Goal: Navigation & Orientation: Find specific page/section

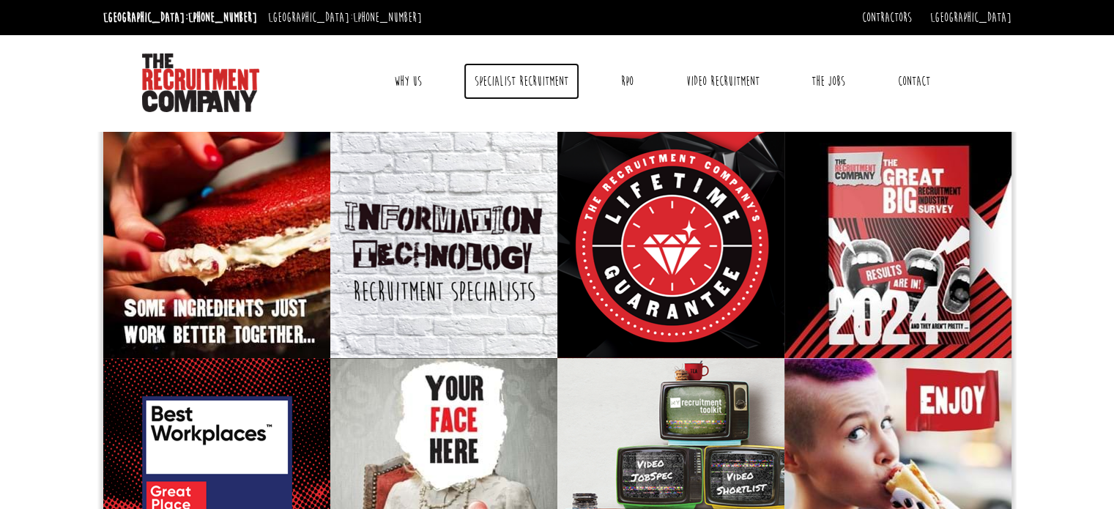
click at [499, 73] on link "Specialist Recruitment" at bounding box center [522, 81] width 116 height 37
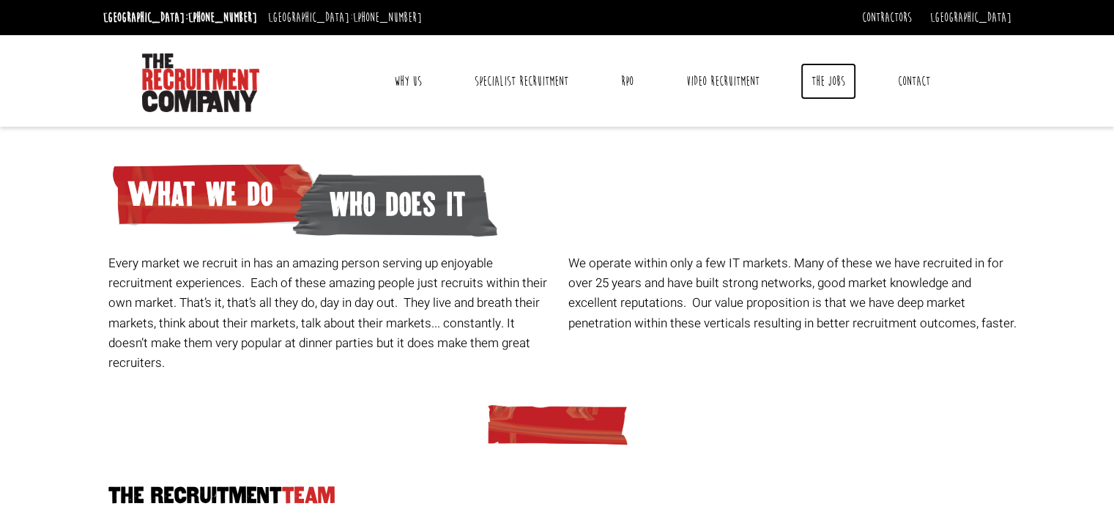
click at [829, 81] on link "The Jobs" at bounding box center [828, 81] width 56 height 37
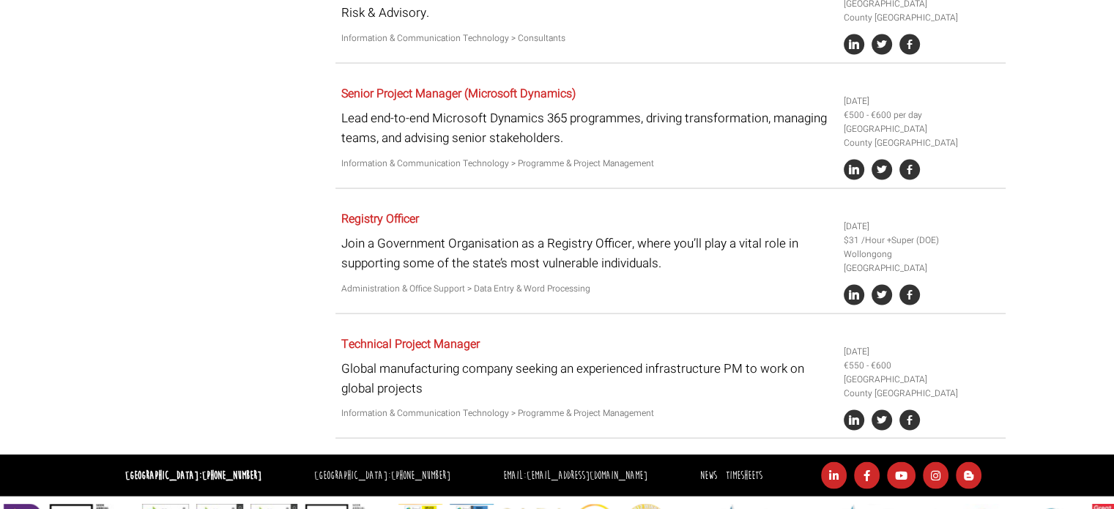
scroll to position [2952, 0]
